Goal: Task Accomplishment & Management: Use online tool/utility

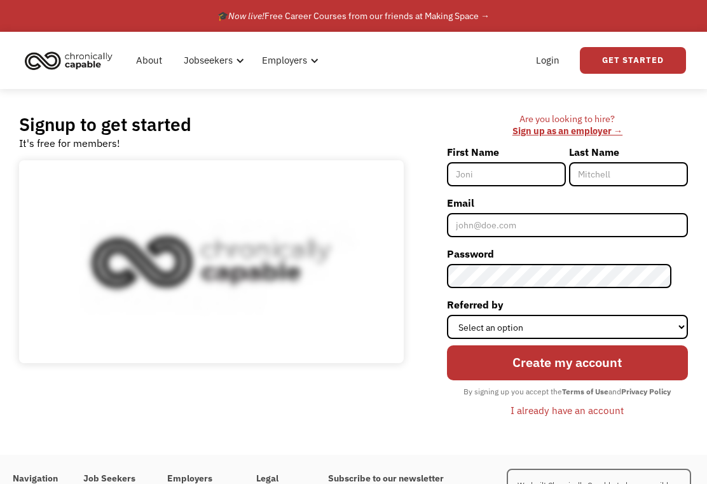
click at [542, 65] on link "Login" at bounding box center [547, 60] width 39 height 41
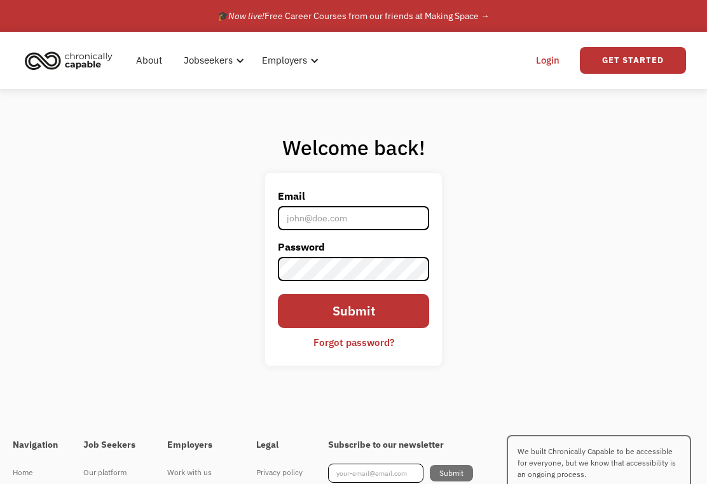
click at [381, 230] on input "Email" at bounding box center [353, 218] width 151 height 24
type input "[EMAIL_ADDRESS][DOMAIN_NAME]"
click at [353, 321] on input "Submit" at bounding box center [353, 311] width 151 height 34
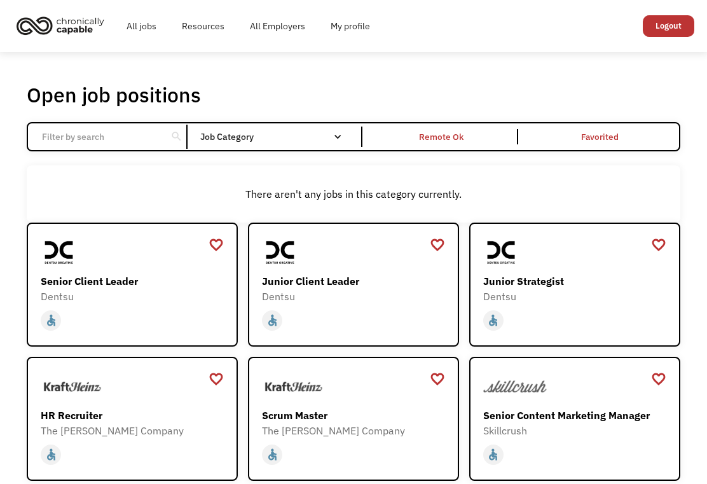
click at [331, 141] on div "Job Category" at bounding box center [277, 136] width 155 height 9
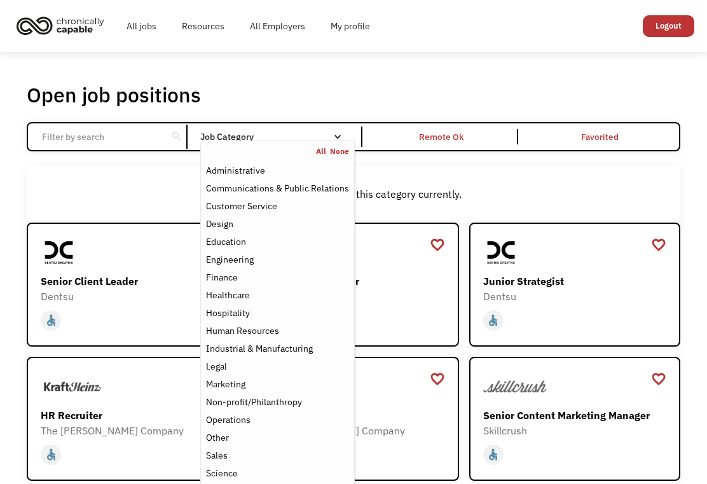
click at [341, 133] on div "Email Form" at bounding box center [337, 136] width 9 height 9
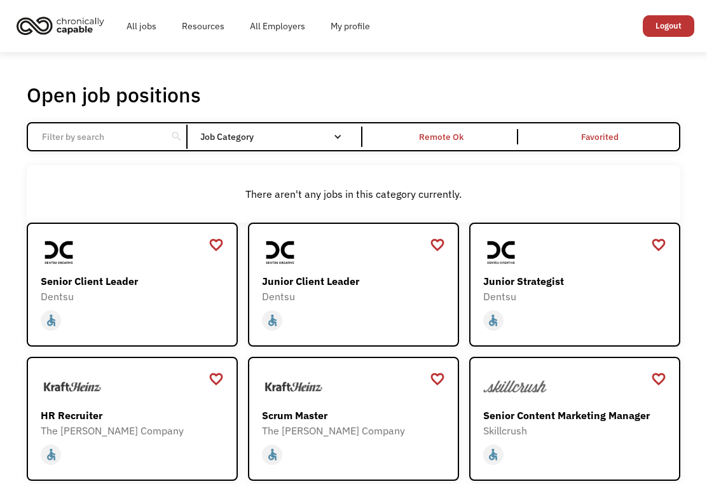
click at [465, 140] on div "Remote Ok" at bounding box center [441, 136] width 153 height 15
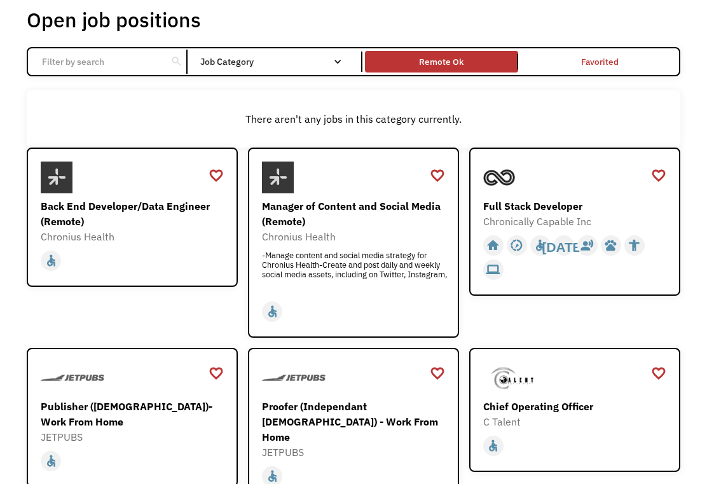
scroll to position [75, 0]
click at [379, 211] on div "Manager of Content and Social Media (Remote)" at bounding box center [355, 213] width 186 height 31
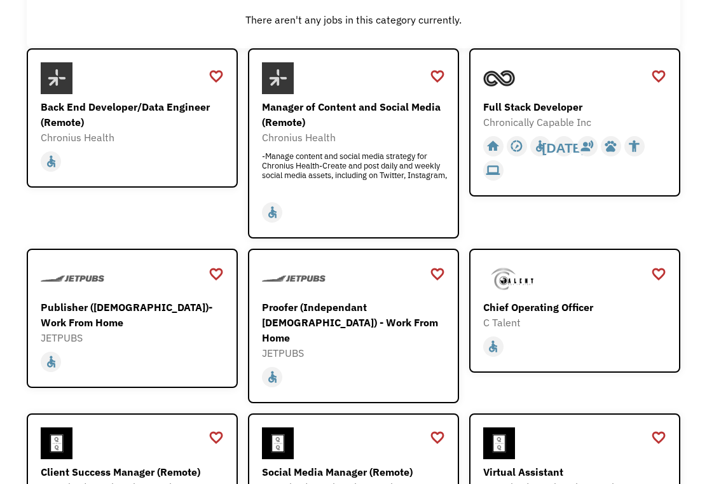
scroll to position [169, 0]
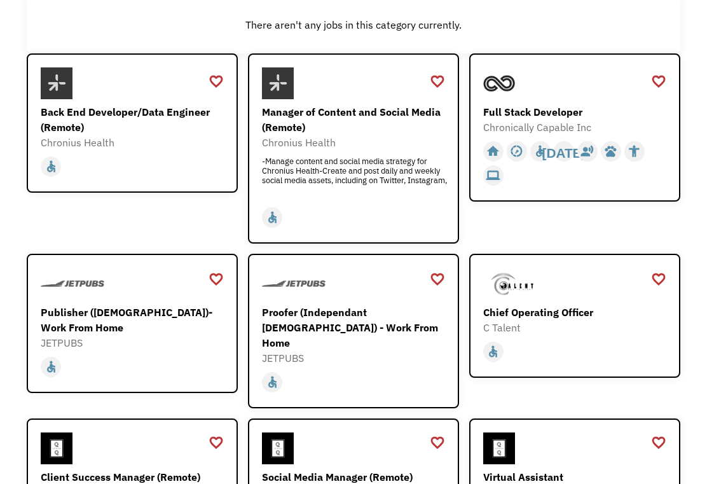
click at [348, 322] on div "Proofer (Independant [DEMOGRAPHIC_DATA]) - Work From Home" at bounding box center [355, 327] width 186 height 46
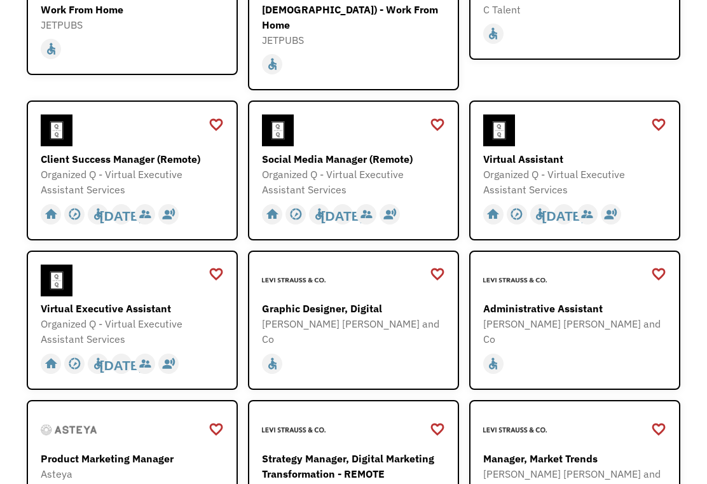
scroll to position [499, 0]
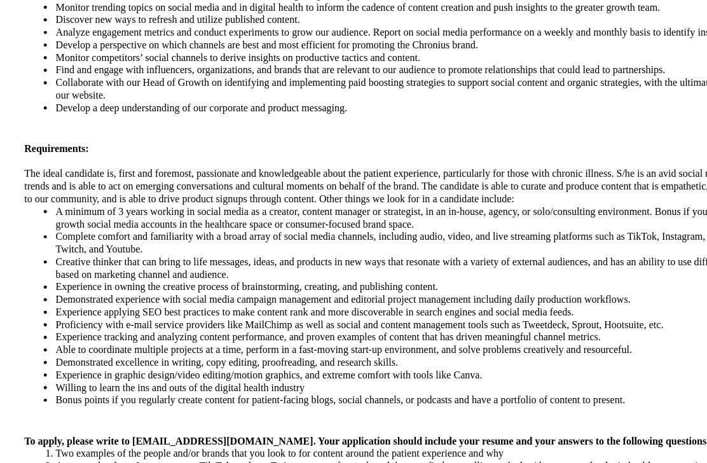
scroll to position [475, 0]
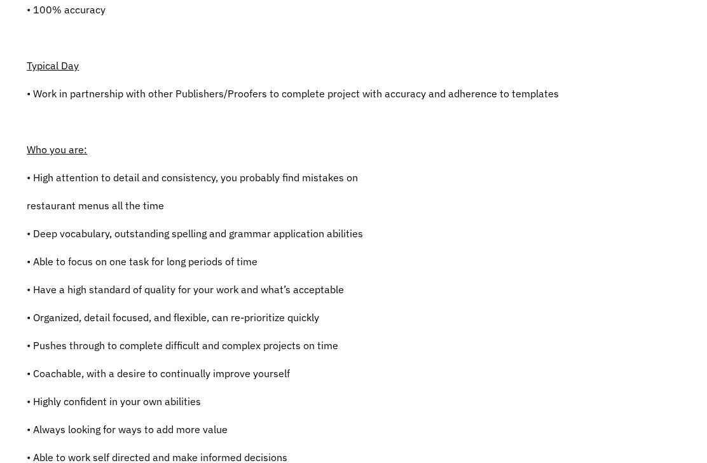
scroll to position [494, 0]
